Goal: Information Seeking & Learning: Learn about a topic

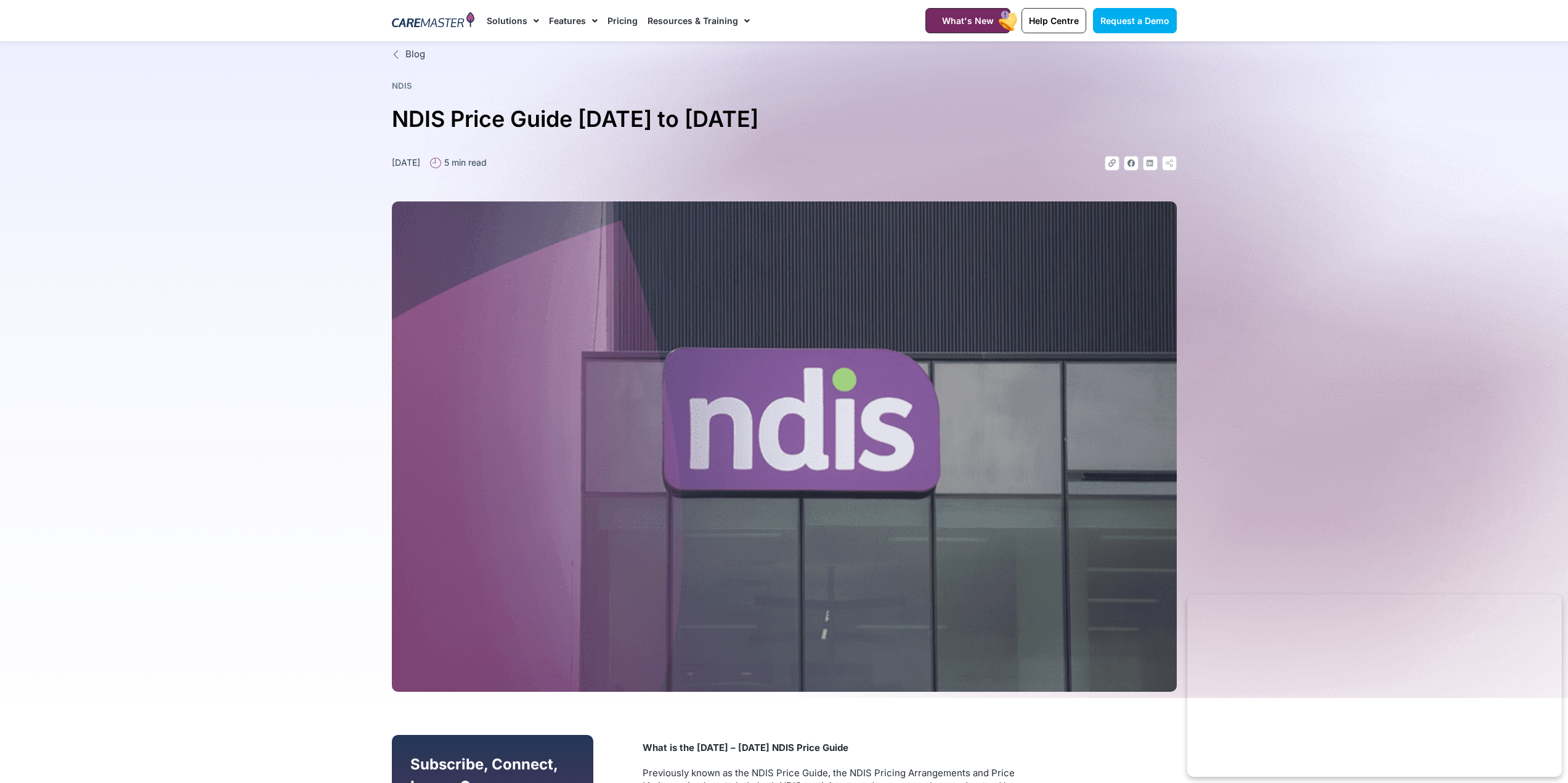
click at [614, 20] on link "Pricing" at bounding box center [622, 20] width 30 height 42
